Goal: Understand process/instructions: Learn how to perform a task or action

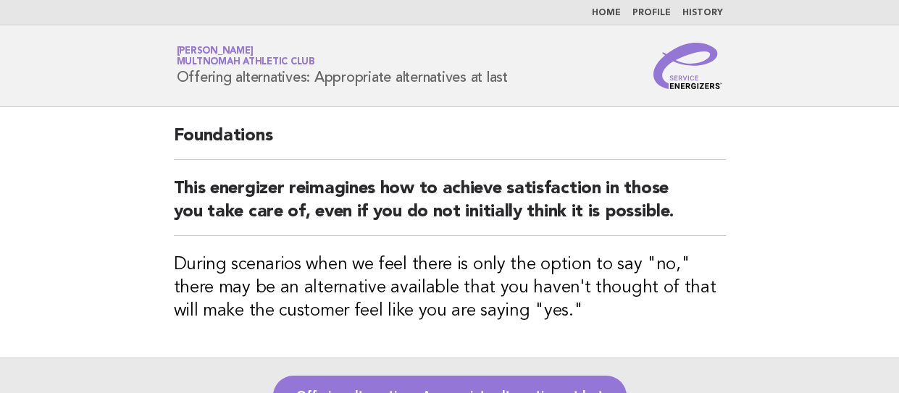
click at [861, 225] on main "Foundations This energizer reimagines how to achieve satisfaction in those you …" at bounding box center [449, 285] width 899 height 356
click at [558, 390] on link "Offering alternatives: Appropriate alternatives at last" at bounding box center [449, 396] width 353 height 41
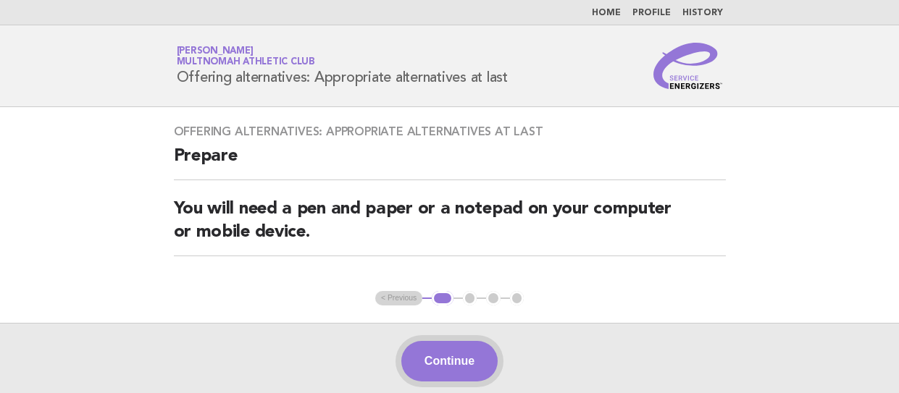
click at [456, 355] on button "Continue" at bounding box center [449, 361] width 96 height 41
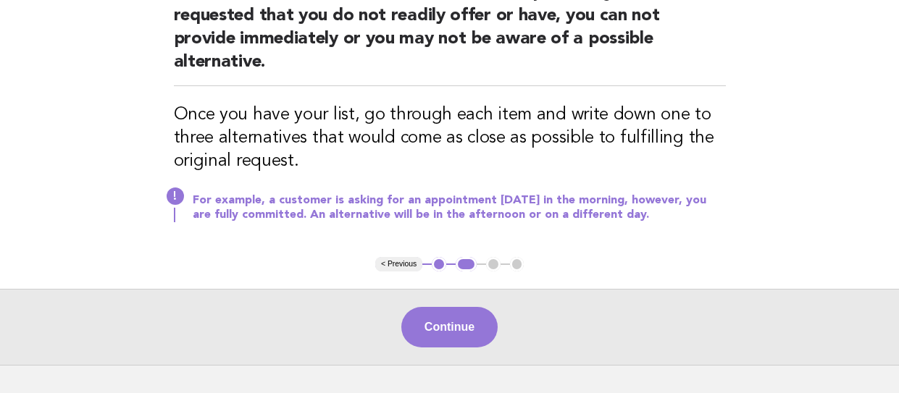
scroll to position [217, 0]
click at [465, 348] on div "Continue" at bounding box center [449, 326] width 899 height 76
click at [465, 330] on button "Continue" at bounding box center [449, 326] width 96 height 41
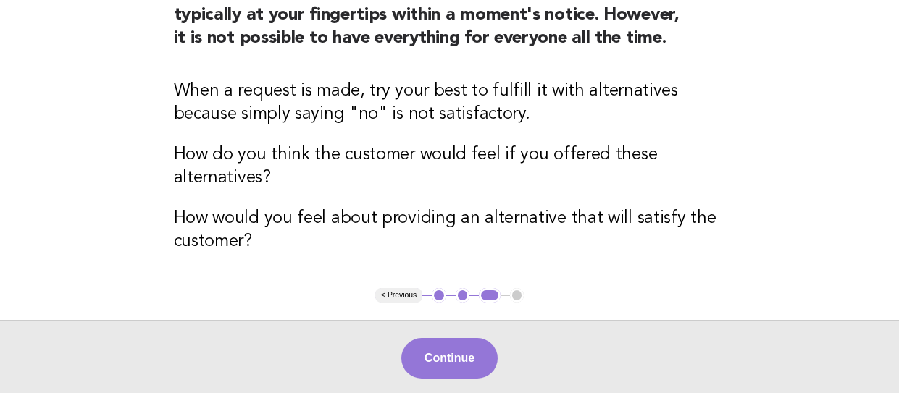
drag, startPoint x: 430, startPoint y: 352, endPoint x: 429, endPoint y: 363, distance: 11.0
click at [429, 361] on button "Continue" at bounding box center [449, 358] width 96 height 41
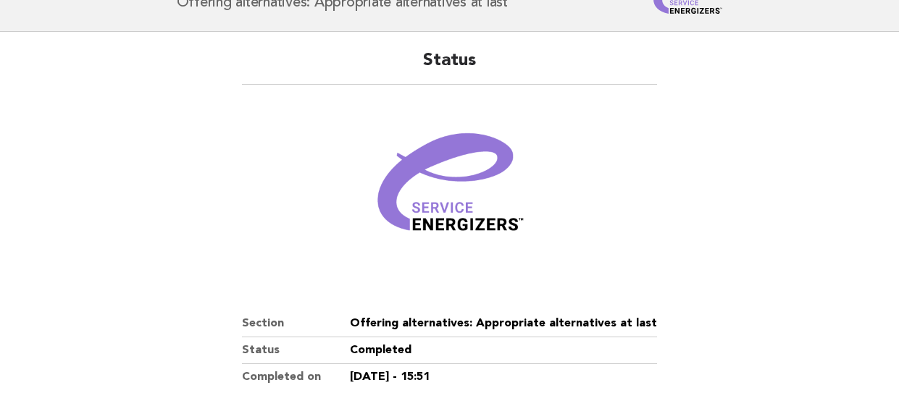
scroll to position [293, 0]
